Goal: Find specific page/section: Find specific page/section

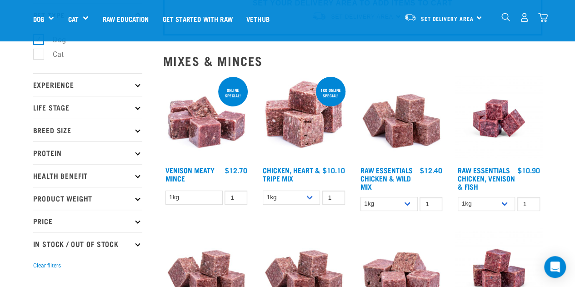
scroll to position [45, 0]
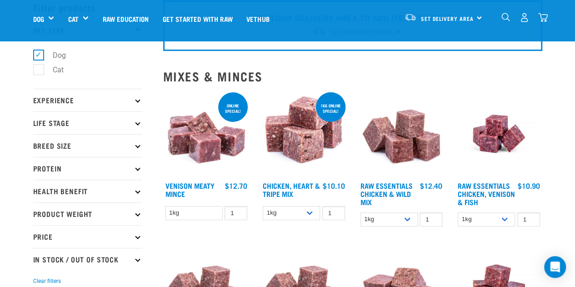
click at [102, 164] on p "Protein" at bounding box center [87, 168] width 109 height 23
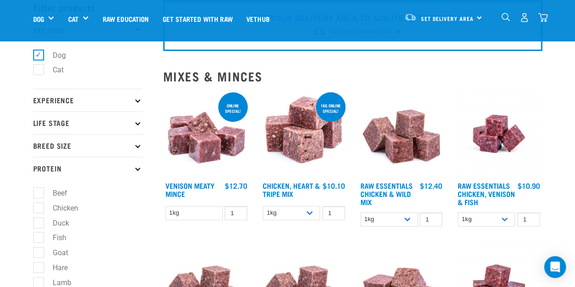
click at [66, 209] on label "Chicken" at bounding box center [60, 207] width 44 height 11
click at [39, 209] on input "Chicken" at bounding box center [36, 206] width 6 height 6
checkbox input "true"
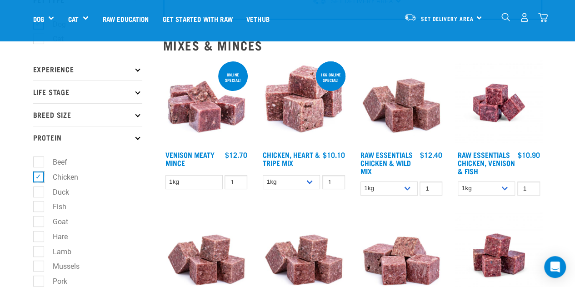
scroll to position [91, 0]
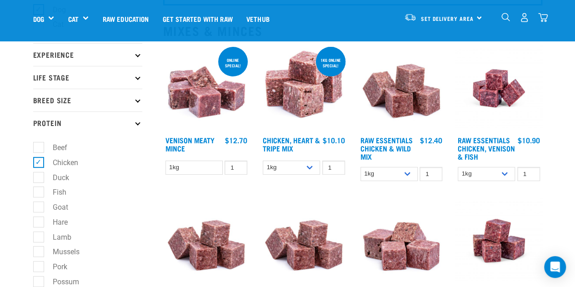
click at [138, 99] on icon at bounding box center [137, 99] width 5 height 5
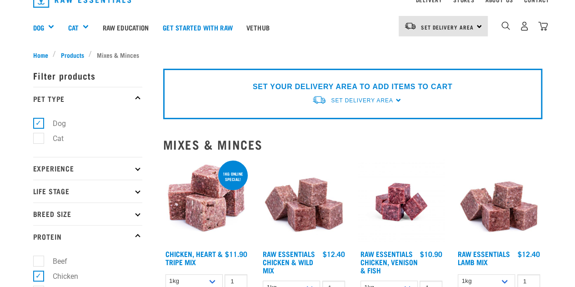
scroll to position [91, 0]
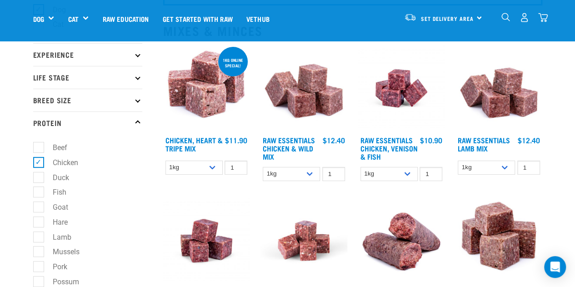
click at [137, 77] on icon at bounding box center [137, 77] width 5 height 5
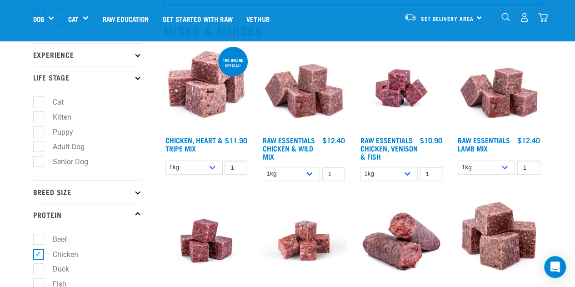
click at [57, 132] on label "Puppy" at bounding box center [57, 131] width 39 height 11
click at [39, 132] on input "Puppy" at bounding box center [36, 130] width 6 height 6
checkbox input "true"
click at [76, 145] on label "Adult Dog" at bounding box center [63, 146] width 50 height 11
click at [39, 145] on input "Adult Dog" at bounding box center [36, 145] width 6 height 6
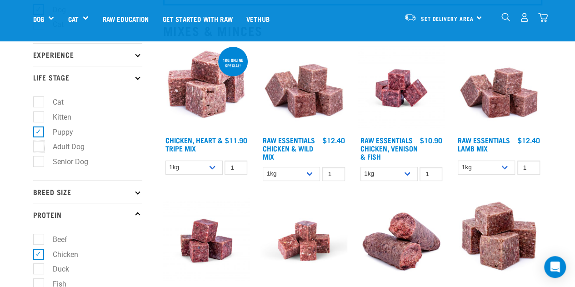
checkbox input "true"
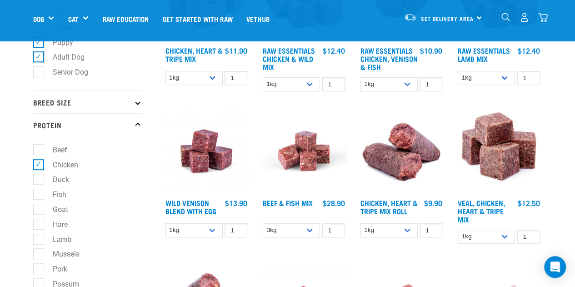
scroll to position [182, 0]
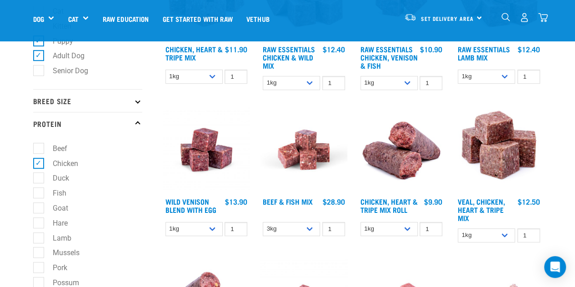
click at [136, 101] on icon at bounding box center [137, 100] width 5 height 5
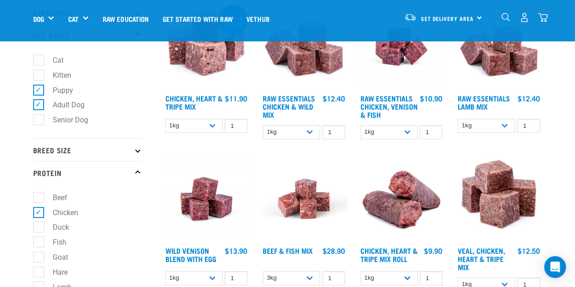
scroll to position [136, 0]
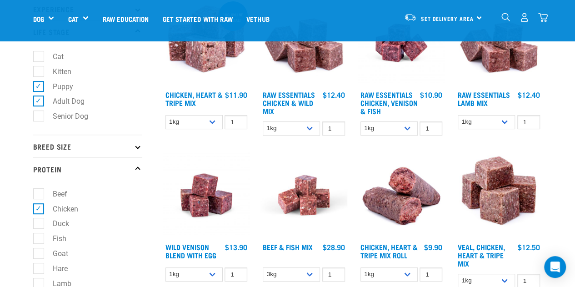
click at [133, 146] on p "Breed Size" at bounding box center [87, 146] width 109 height 23
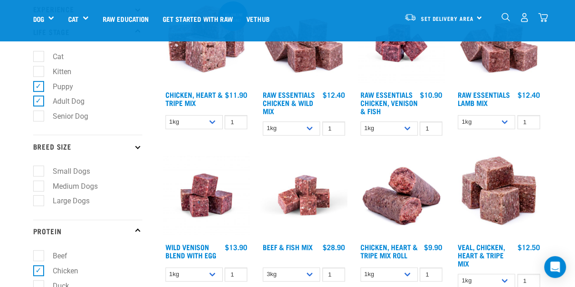
click at [75, 200] on label "Large Dogs" at bounding box center [65, 200] width 55 height 11
click at [39, 200] on input "Large Dogs" at bounding box center [36, 200] width 6 height 6
checkbox input "true"
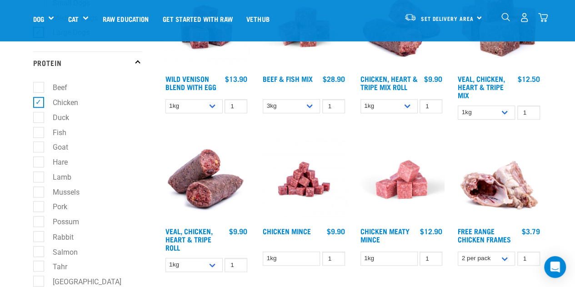
scroll to position [318, 0]
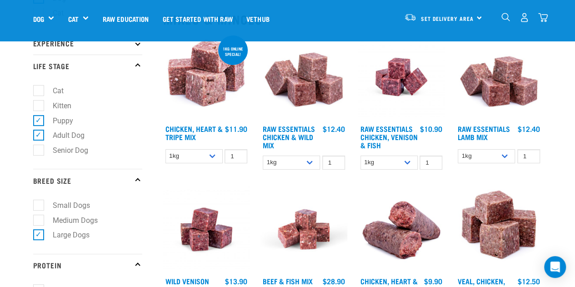
scroll to position [91, 0]
